Goal: Task Accomplishment & Management: Use online tool/utility

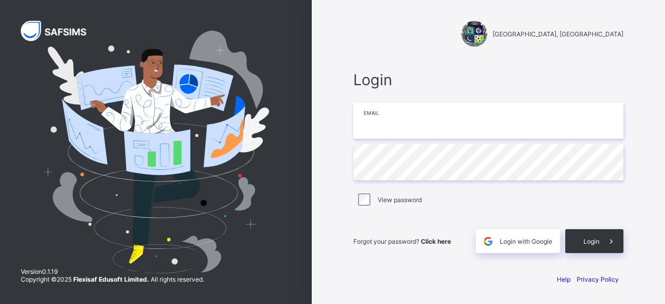
click at [384, 125] on input "email" at bounding box center [488, 120] width 270 height 36
type input "**********"
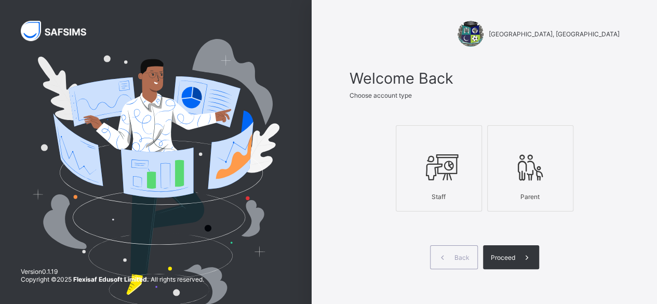
click at [427, 192] on div "Staff" at bounding box center [439, 197] width 75 height 18
click at [516, 254] on span "Proceed" at bounding box center [503, 258] width 24 height 8
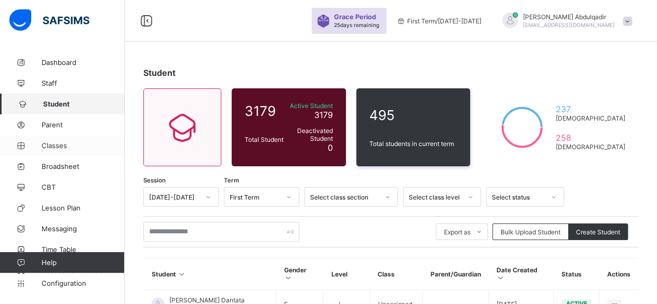
click at [64, 147] on span "Classes" at bounding box center [83, 145] width 83 height 8
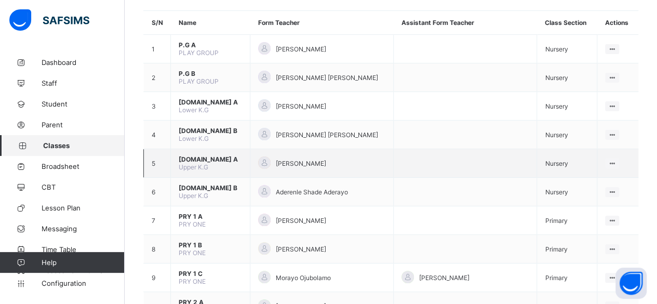
scroll to position [104, 0]
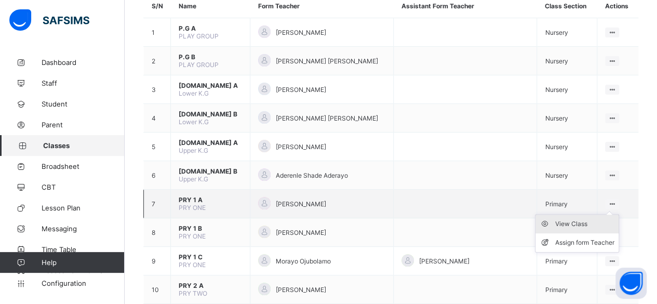
click at [582, 219] on div "View Class" at bounding box center [585, 224] width 59 height 10
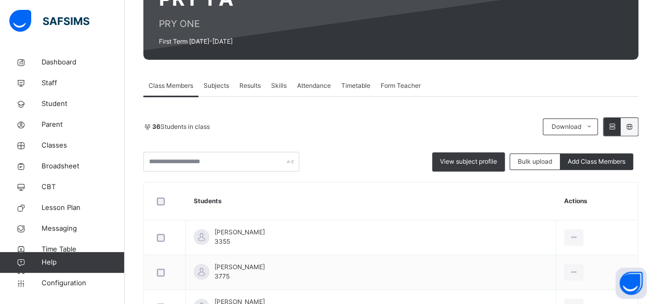
scroll to position [104, 0]
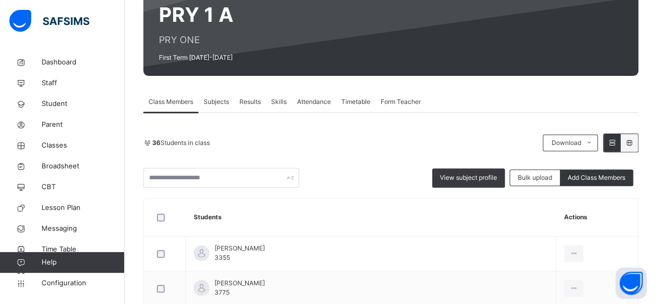
click at [223, 104] on span "Subjects" at bounding box center [216, 101] width 25 height 9
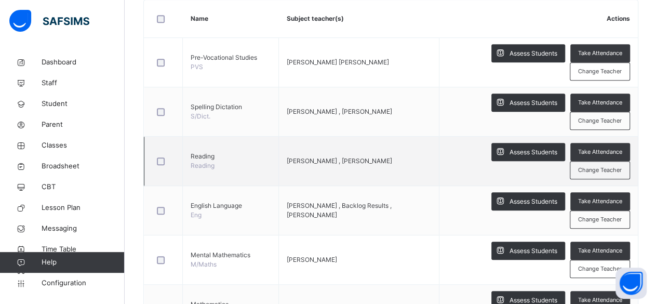
scroll to position [312, 0]
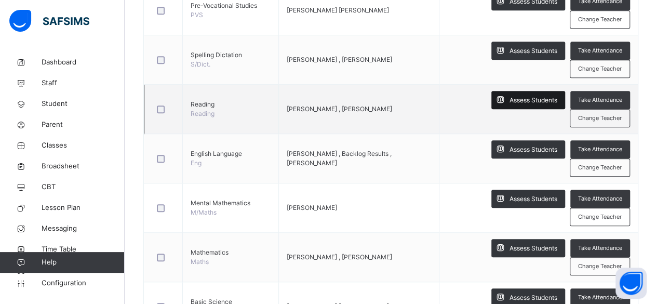
click at [538, 100] on span "Assess Students" at bounding box center [534, 100] width 48 height 9
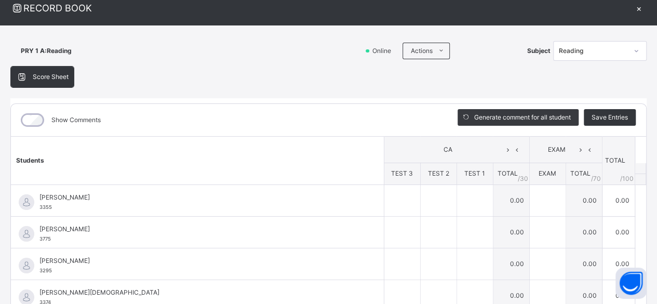
scroll to position [52, 0]
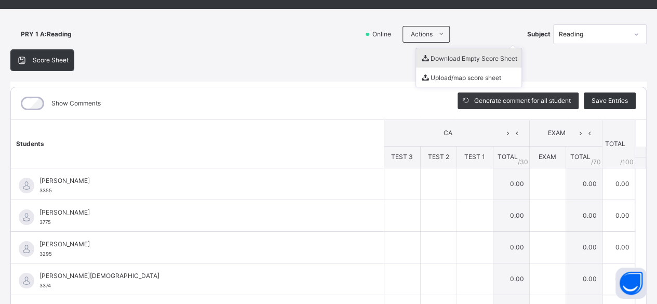
click at [442, 56] on li "Download Empty Score Sheet" at bounding box center [469, 57] width 106 height 19
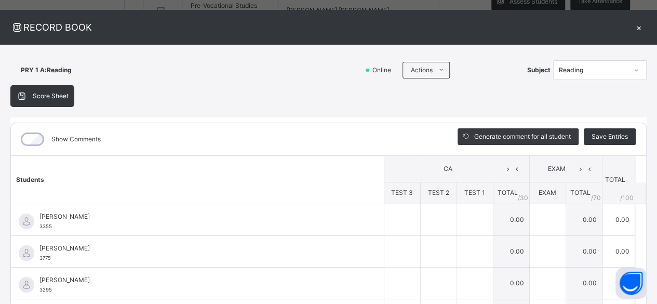
scroll to position [0, 0]
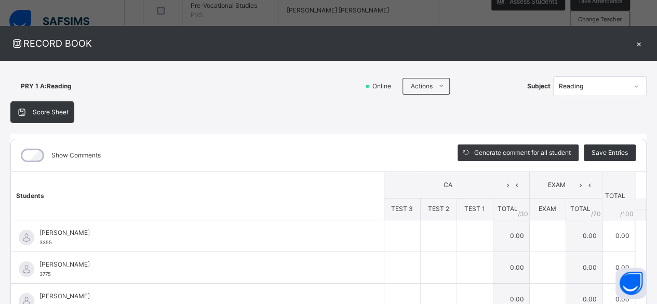
click at [632, 47] on div "×" at bounding box center [639, 43] width 16 height 14
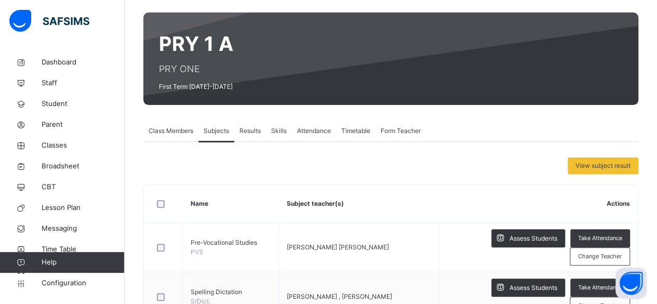
scroll to position [52, 0]
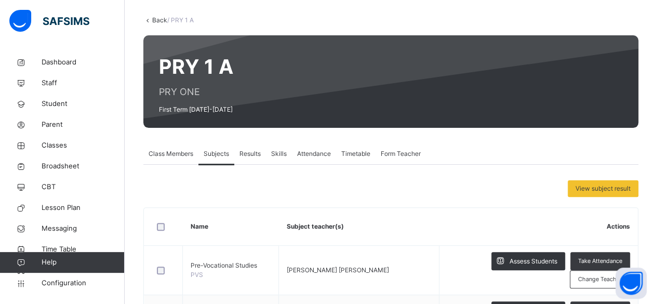
click at [154, 20] on link "Back" at bounding box center [159, 20] width 15 height 8
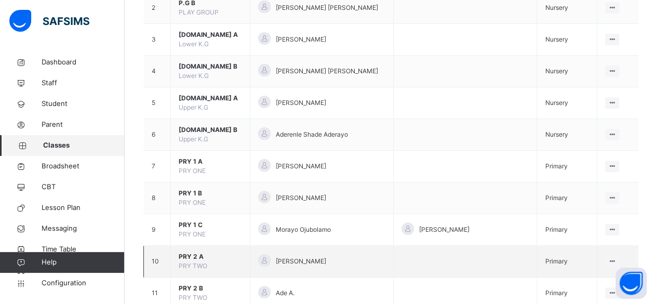
scroll to position [312, 0]
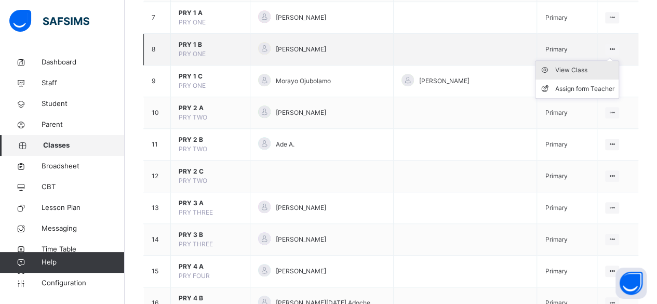
click at [595, 70] on div "View Class" at bounding box center [585, 70] width 59 height 10
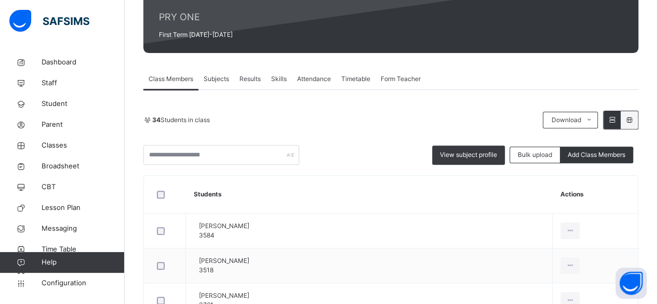
scroll to position [170, 0]
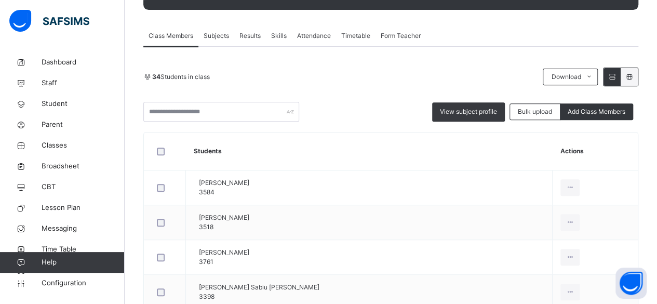
click at [217, 41] on span "Subjects" at bounding box center [216, 35] width 25 height 9
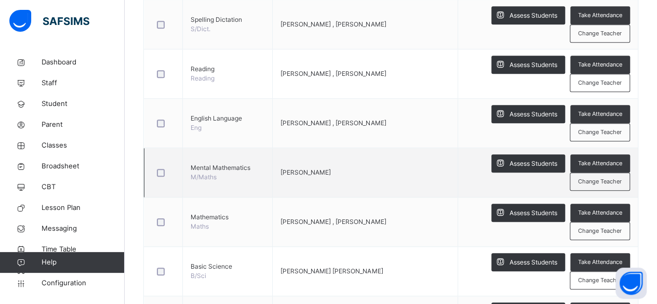
scroll to position [364, 0]
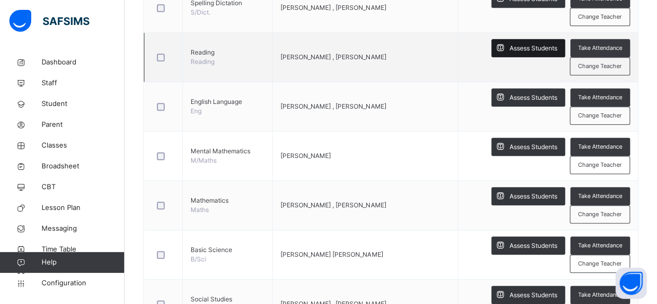
click at [517, 46] on span "Assess Students" at bounding box center [534, 48] width 48 height 9
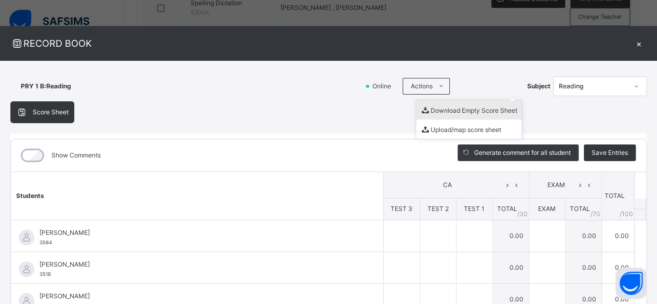
click at [436, 108] on li "Download Empty Score Sheet" at bounding box center [469, 109] width 106 height 19
click at [439, 109] on li "Download Empty Score Sheet" at bounding box center [469, 109] width 106 height 19
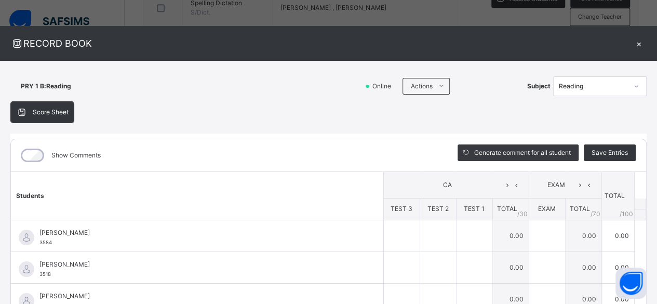
click at [631, 43] on div "×" at bounding box center [639, 43] width 16 height 14
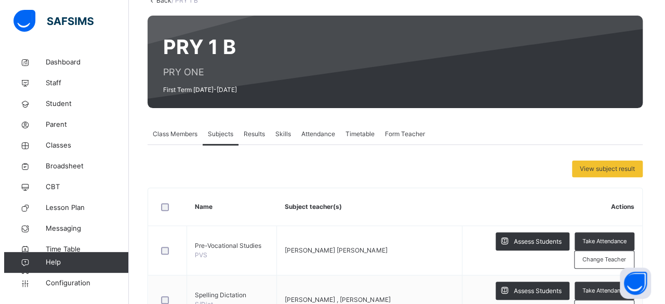
scroll to position [0, 0]
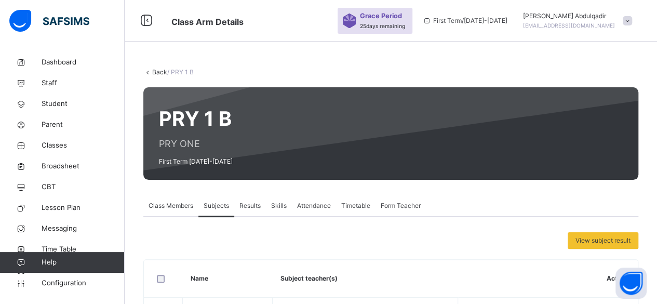
click at [158, 74] on link "Back" at bounding box center [159, 72] width 15 height 8
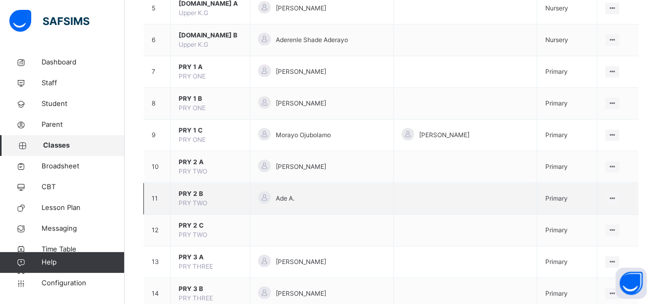
scroll to position [260, 0]
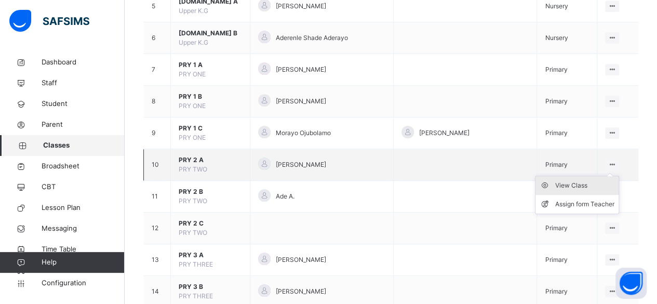
click at [575, 181] on div "View Class" at bounding box center [585, 185] width 59 height 10
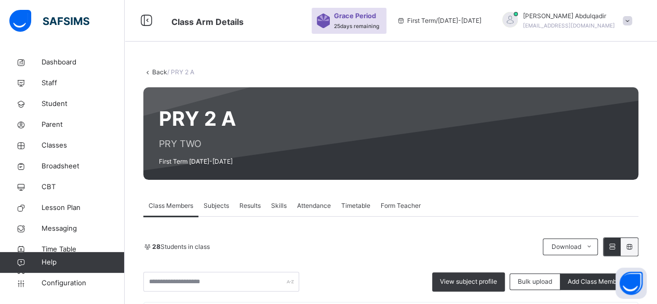
click at [215, 205] on span "Subjects" at bounding box center [216, 205] width 25 height 9
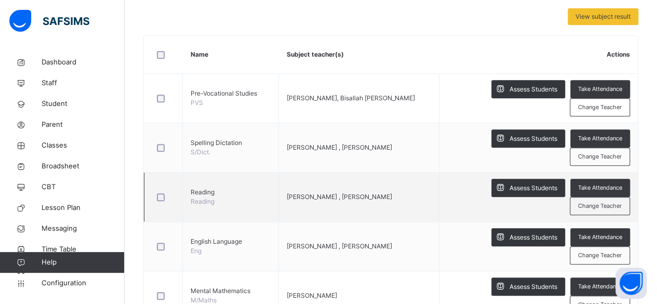
scroll to position [208, 0]
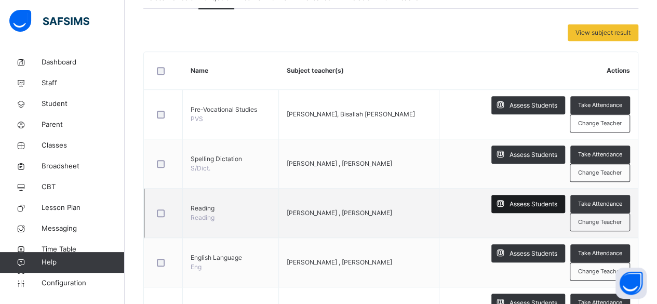
click at [532, 202] on span "Assess Students" at bounding box center [534, 204] width 48 height 9
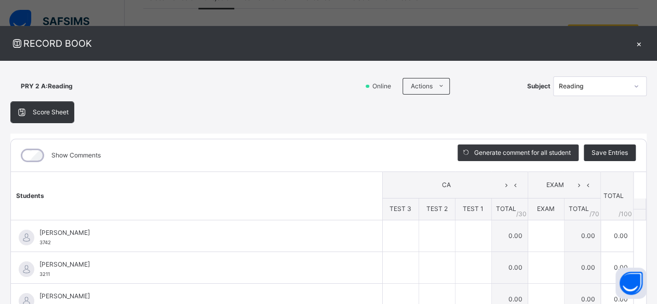
scroll to position [52, 0]
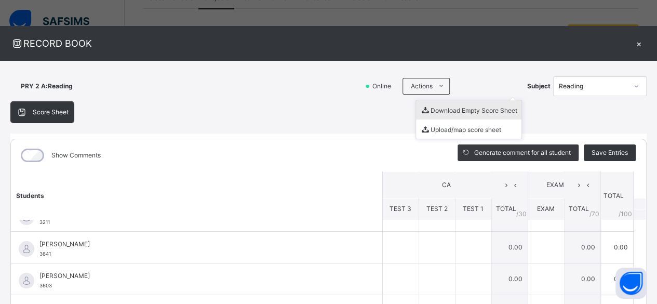
click at [445, 111] on li "Download Empty Score Sheet" at bounding box center [469, 109] width 106 height 19
click at [474, 113] on li "Download Empty Score Sheet" at bounding box center [469, 109] width 106 height 19
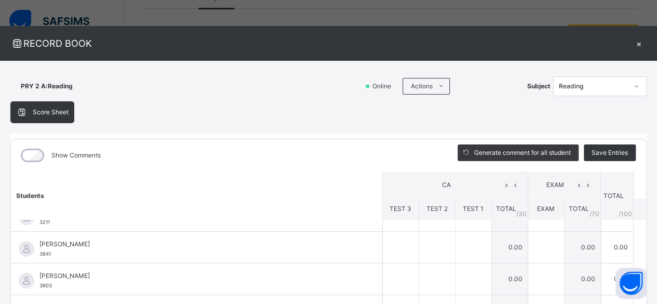
drag, startPoint x: 632, startPoint y: 43, endPoint x: 632, endPoint y: 49, distance: 6.8
click at [632, 46] on div "×" at bounding box center [639, 43] width 16 height 14
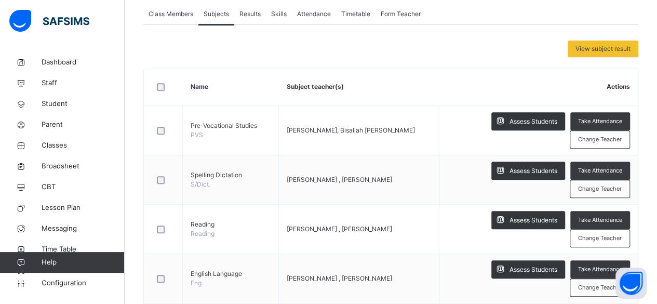
scroll to position [0, 0]
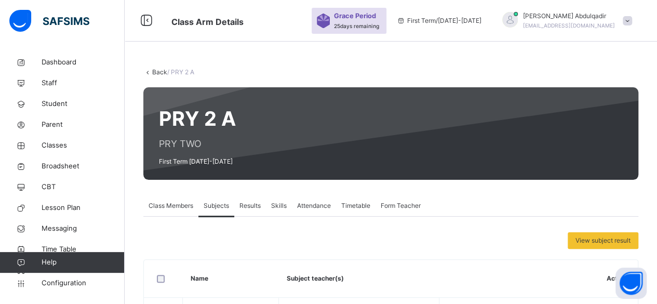
click at [158, 72] on link "Back" at bounding box center [159, 72] width 15 height 8
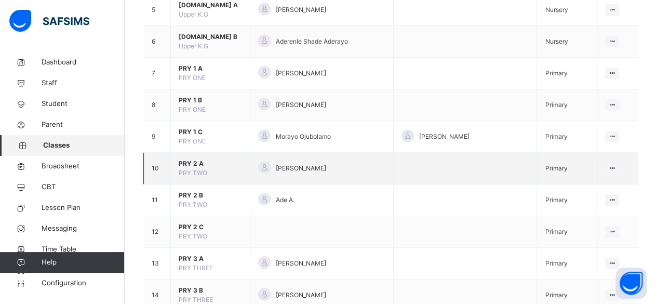
scroll to position [260, 0]
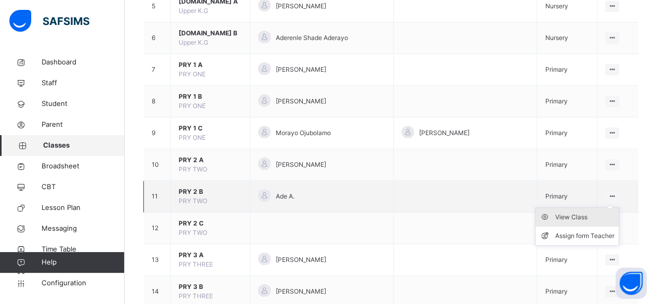
click at [581, 216] on div "View Class" at bounding box center [585, 217] width 59 height 10
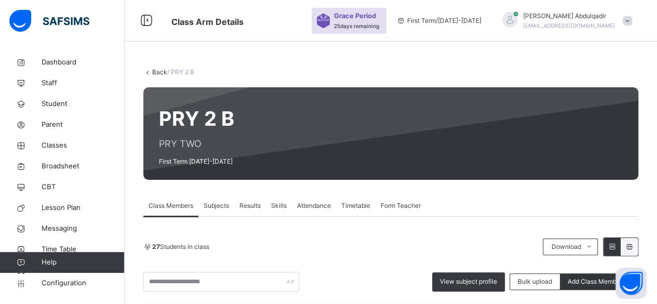
scroll to position [44, 0]
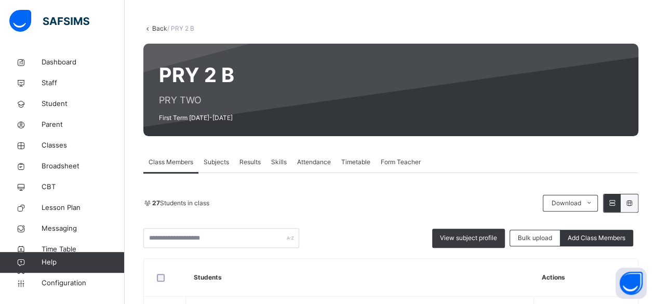
click at [213, 157] on span "Subjects" at bounding box center [216, 161] width 25 height 9
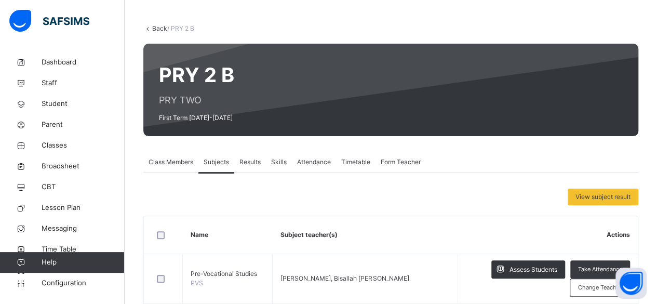
scroll to position [208, 0]
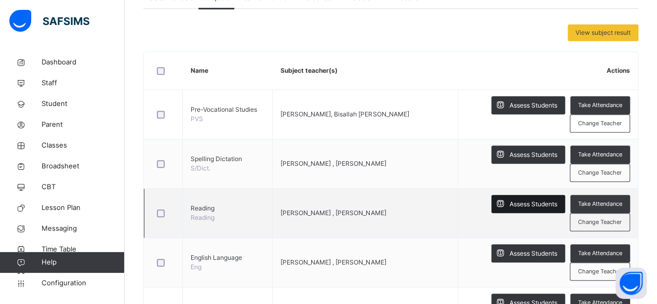
click at [521, 206] on span "Assess Students" at bounding box center [534, 204] width 48 height 9
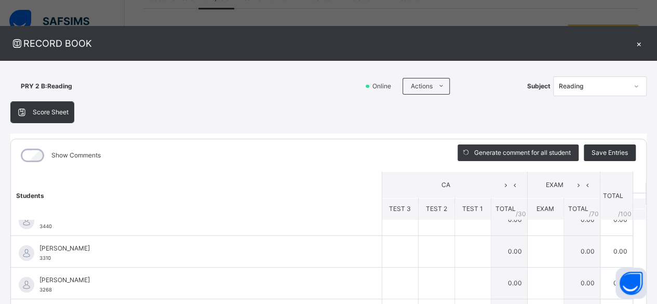
scroll to position [0, 0]
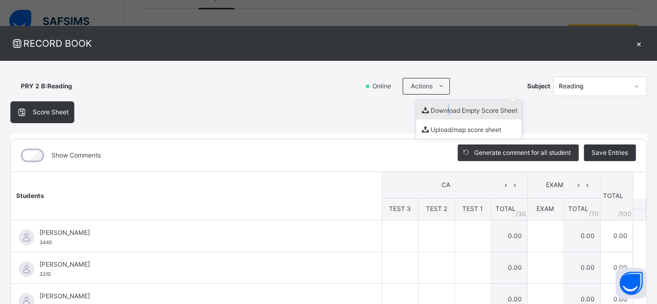
click at [440, 115] on li "Download Empty Score Sheet" at bounding box center [469, 109] width 106 height 19
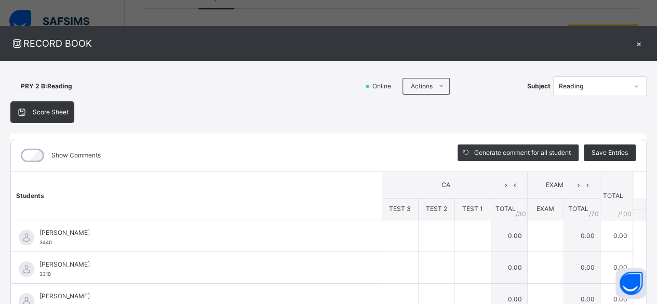
click at [634, 43] on div "×" at bounding box center [639, 43] width 16 height 14
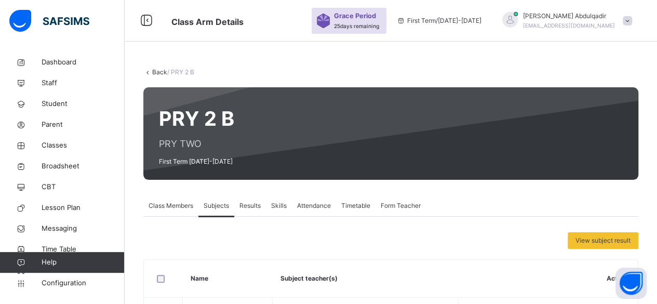
click at [160, 70] on link "Back" at bounding box center [159, 72] width 15 height 8
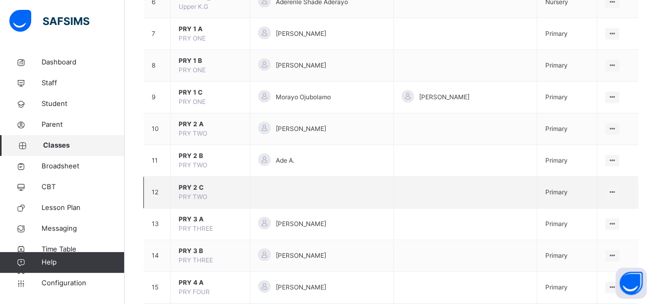
scroll to position [312, 0]
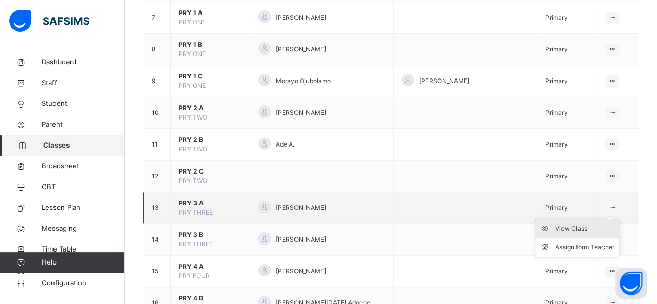
click at [582, 227] on div "View Class" at bounding box center [585, 228] width 59 height 10
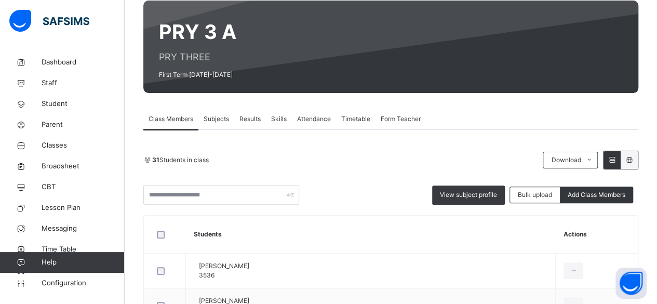
scroll to position [104, 0]
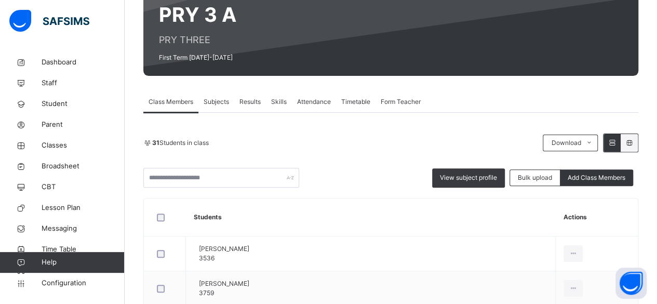
click at [216, 103] on span "Subjects" at bounding box center [216, 101] width 25 height 9
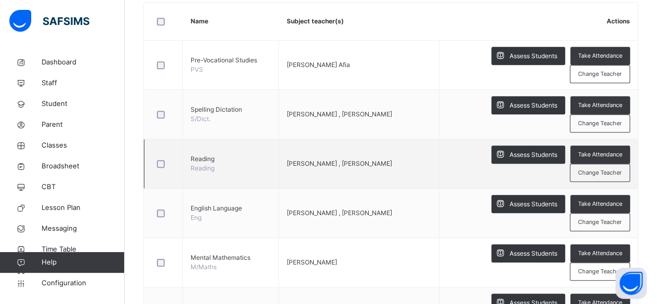
scroll to position [260, 0]
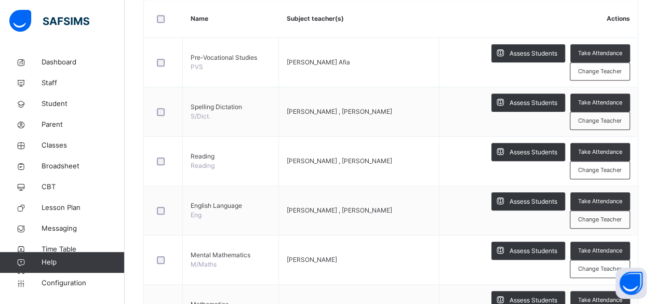
click at [541, 150] on span "Assess Students" at bounding box center [534, 152] width 48 height 9
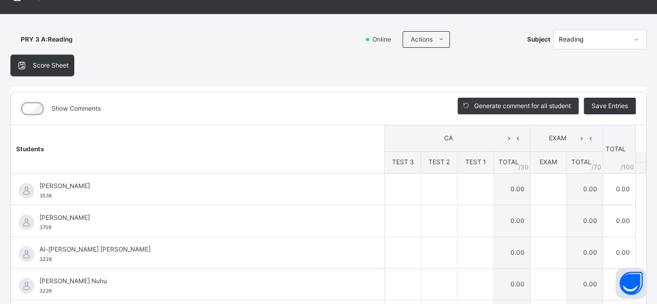
scroll to position [0, 0]
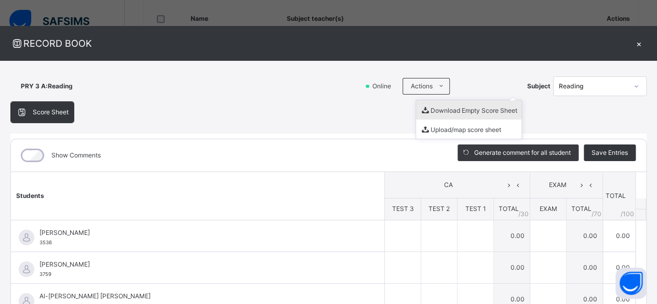
click at [437, 111] on li "Download Empty Score Sheet" at bounding box center [469, 109] width 106 height 19
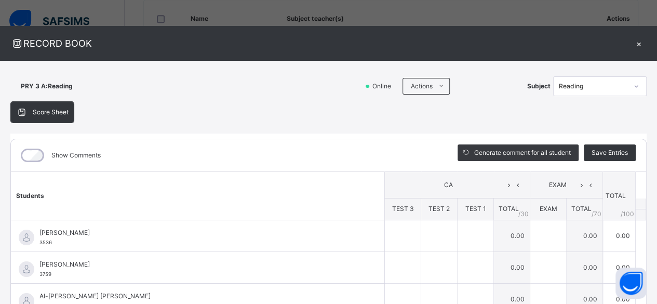
click at [634, 43] on div "×" at bounding box center [639, 43] width 16 height 14
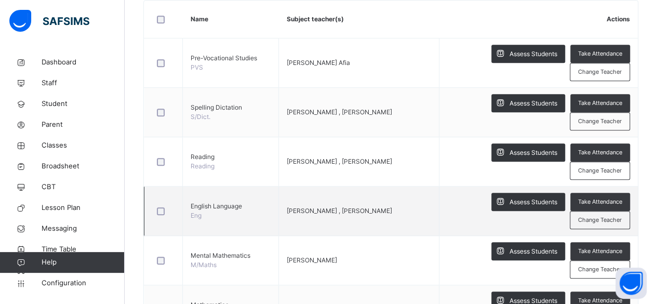
scroll to position [260, 0]
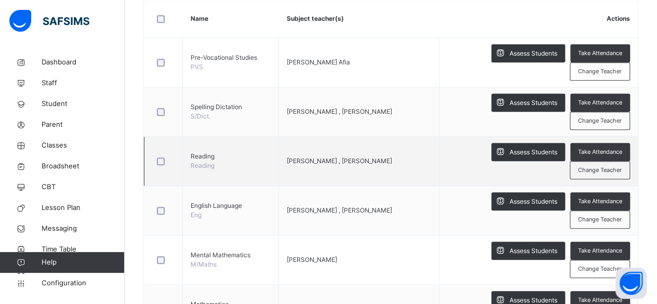
click at [428, 142] on td "[PERSON_NAME] , [PERSON_NAME]" at bounding box center [359, 161] width 161 height 49
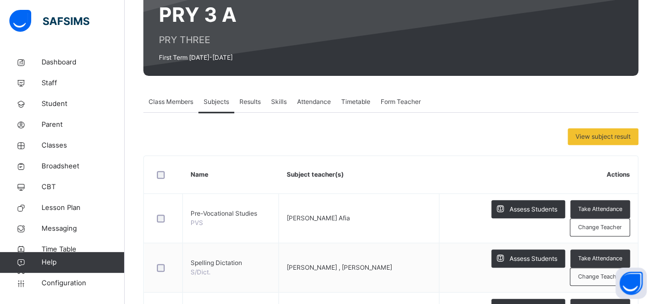
scroll to position [0, 0]
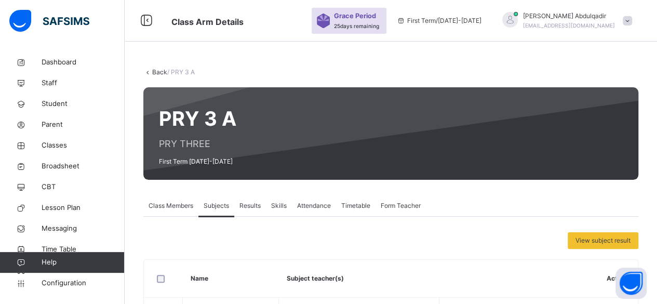
click at [155, 71] on link "Back" at bounding box center [159, 72] width 15 height 8
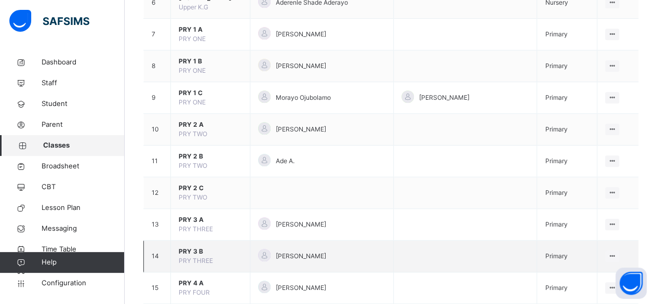
scroll to position [312, 0]
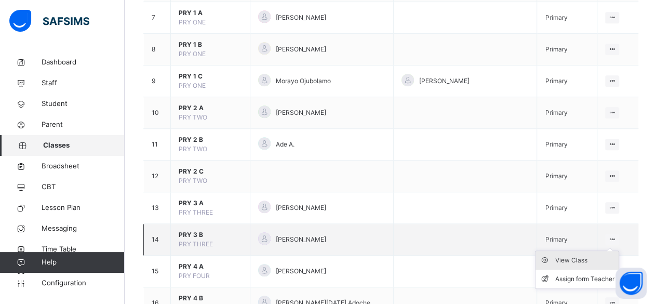
click at [591, 260] on div "View Class" at bounding box center [585, 260] width 59 height 10
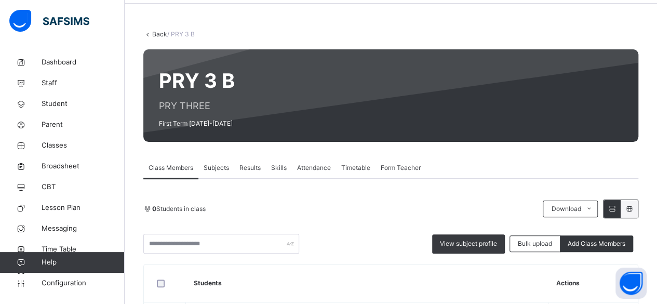
scroll to position [52, 0]
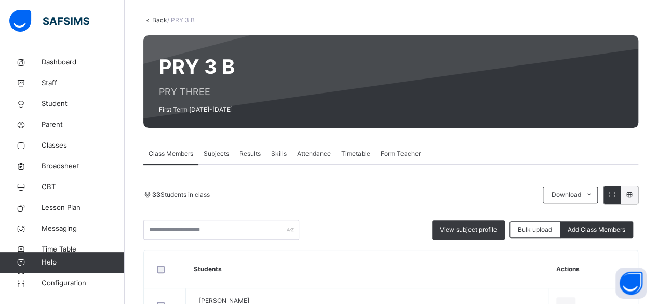
click at [219, 153] on span "Subjects" at bounding box center [216, 153] width 25 height 9
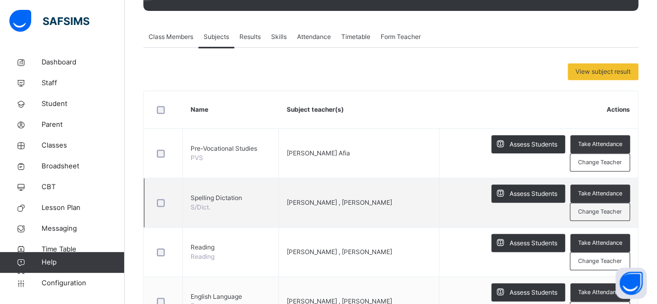
scroll to position [203, 0]
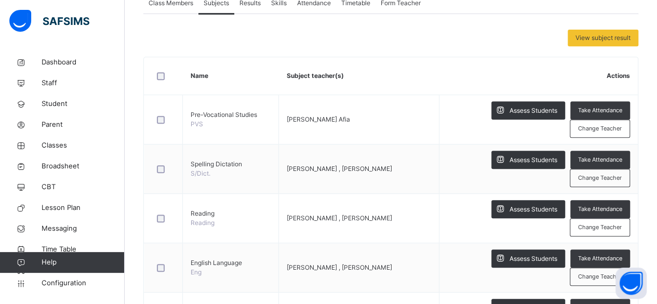
click at [518, 205] on span "Assess Students" at bounding box center [534, 209] width 48 height 9
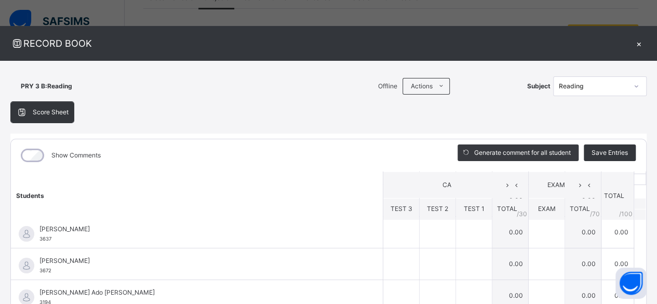
scroll to position [52, 0]
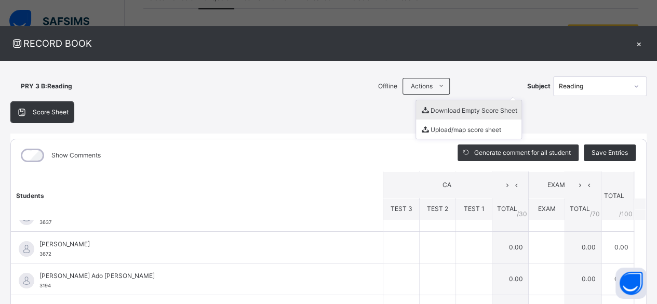
click at [432, 113] on li "Download Empty Score Sheet" at bounding box center [469, 109] width 106 height 19
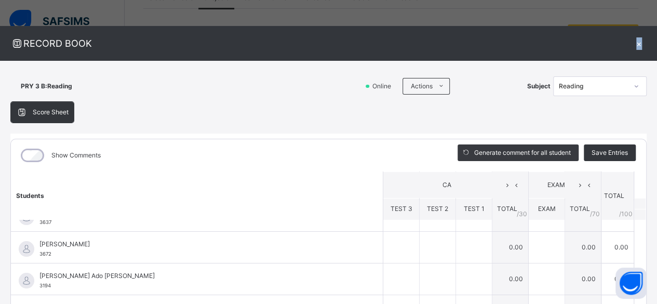
click at [634, 44] on div "×" at bounding box center [639, 43] width 16 height 14
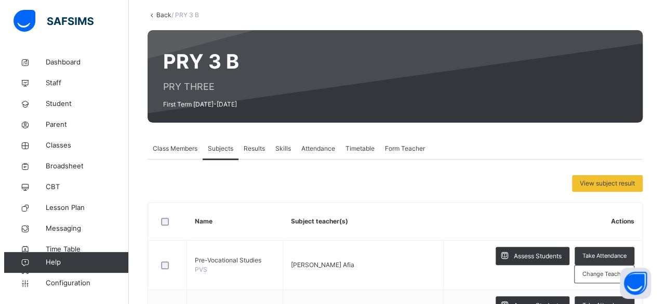
scroll to position [0, 0]
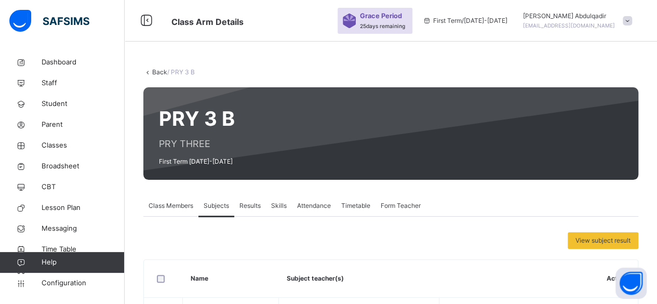
click at [156, 73] on link "Back" at bounding box center [159, 72] width 15 height 8
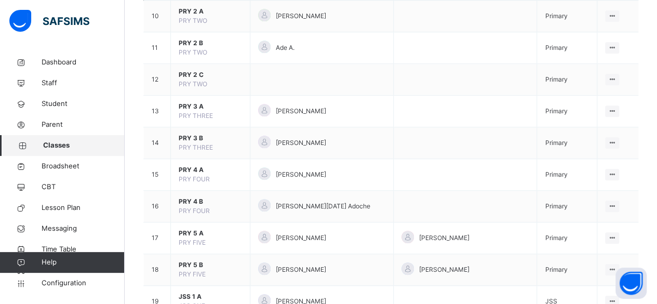
scroll to position [416, 0]
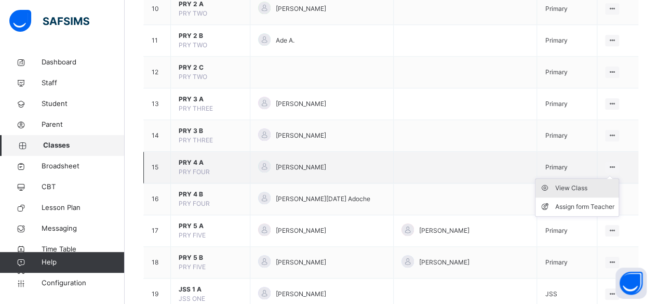
click at [584, 183] on div "View Class" at bounding box center [585, 188] width 59 height 10
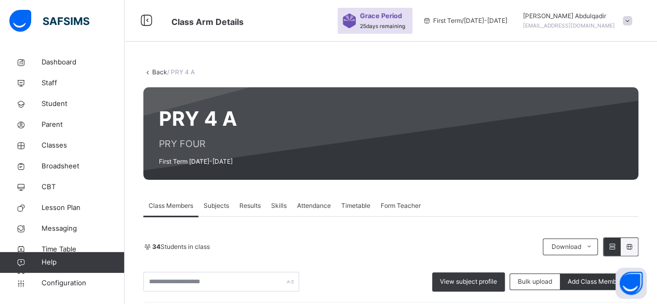
scroll to position [156, 0]
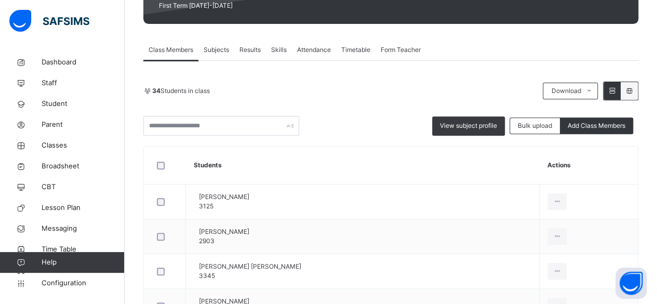
click at [209, 46] on span "Subjects" at bounding box center [216, 49] width 25 height 9
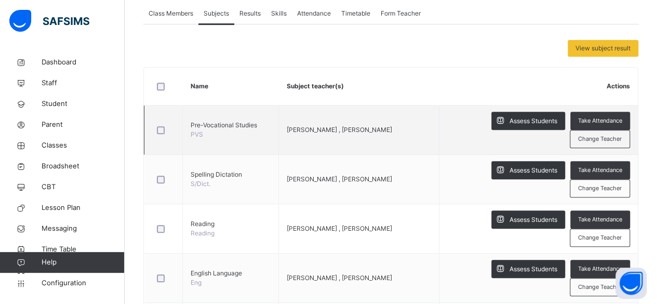
scroll to position [208, 0]
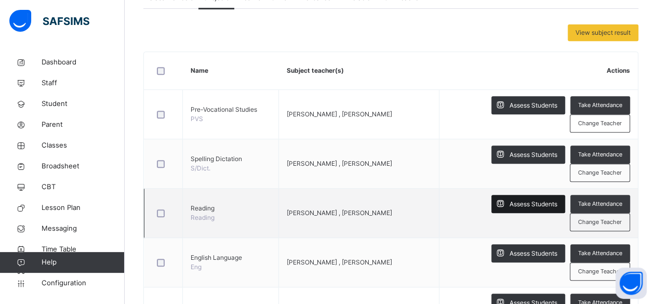
click at [524, 204] on span "Assess Students" at bounding box center [534, 204] width 48 height 9
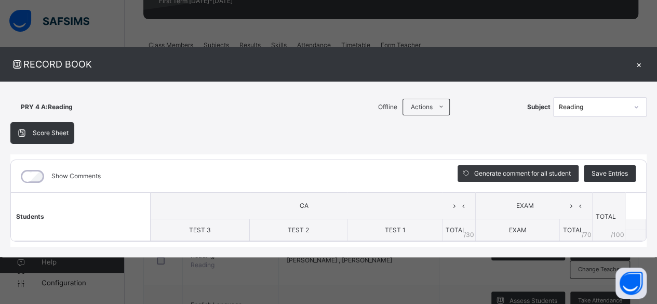
scroll to position [156, 0]
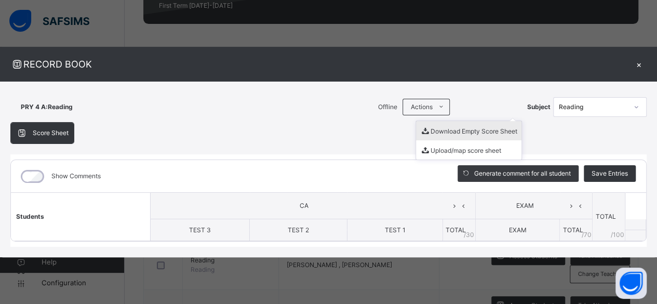
click at [447, 133] on li "Download Empty Score Sheet" at bounding box center [469, 130] width 106 height 19
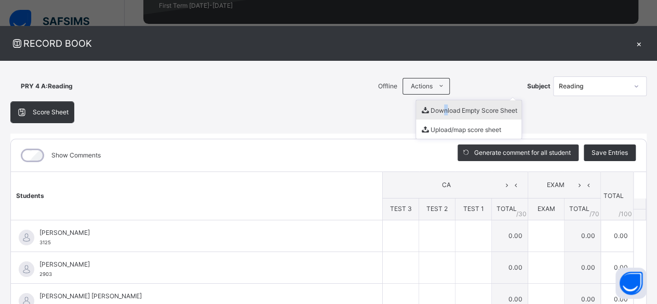
click at [436, 116] on li "Download Empty Score Sheet" at bounding box center [469, 109] width 106 height 19
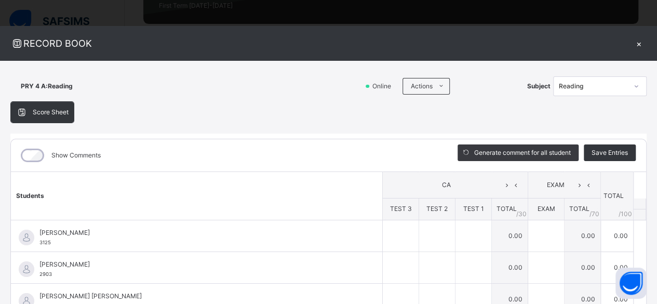
click at [633, 40] on div "×" at bounding box center [639, 43] width 16 height 14
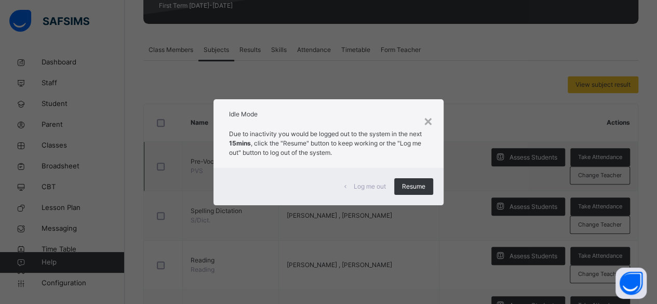
click at [410, 182] on span "Resume" at bounding box center [413, 186] width 23 height 9
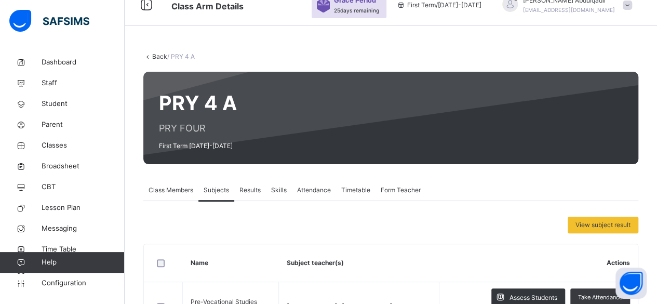
scroll to position [0, 0]
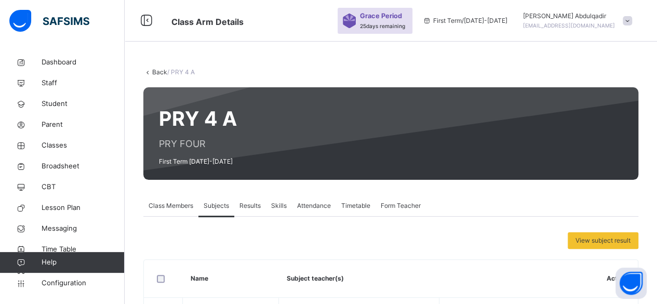
click at [159, 72] on link "Back" at bounding box center [159, 72] width 15 height 8
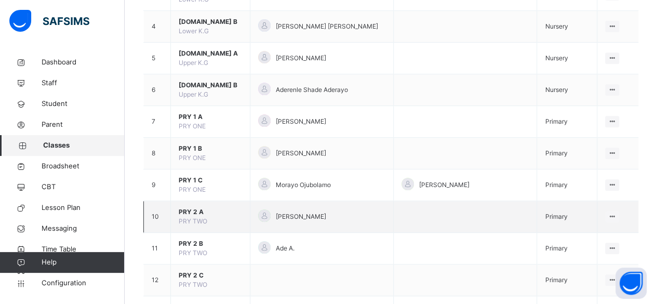
scroll to position [260, 0]
